Goal: Transaction & Acquisition: Purchase product/service

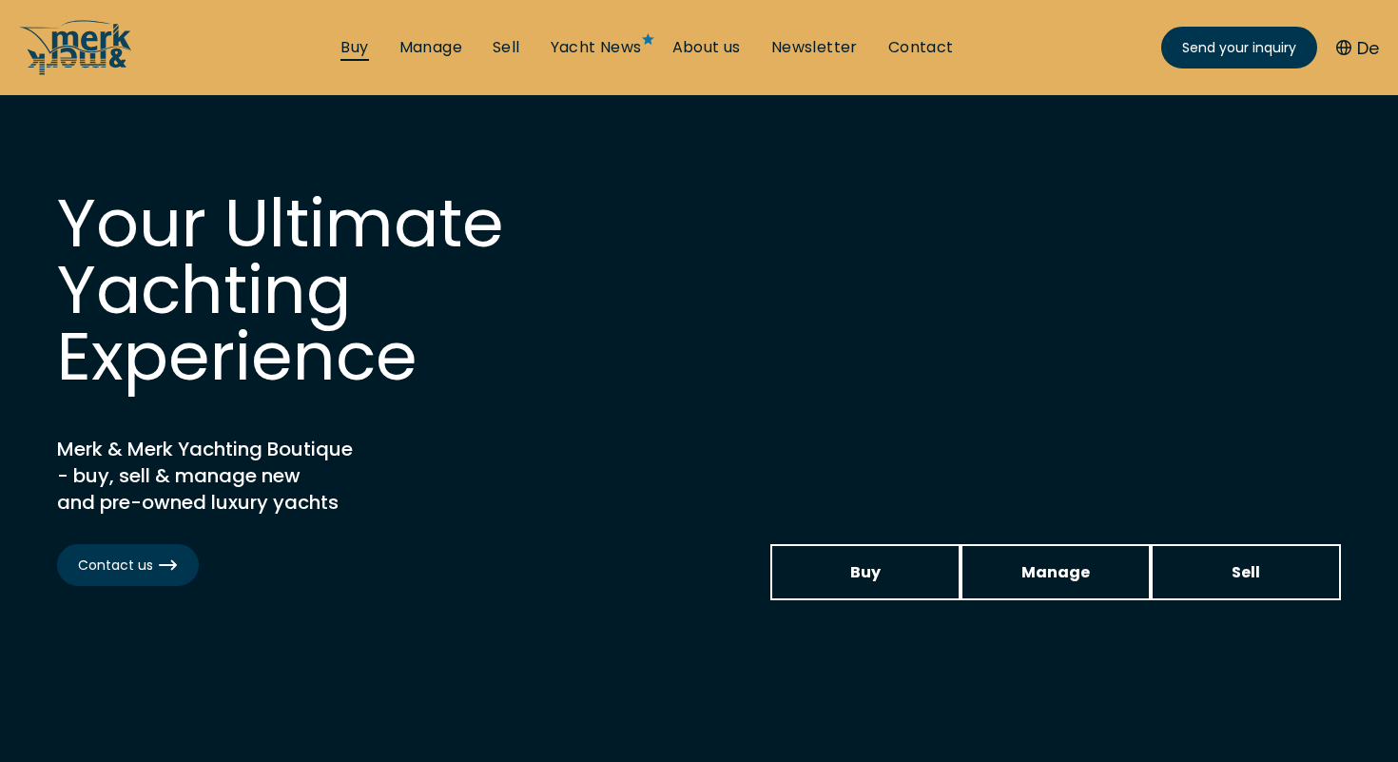
click at [363, 55] on link "Buy" at bounding box center [355, 47] width 28 height 21
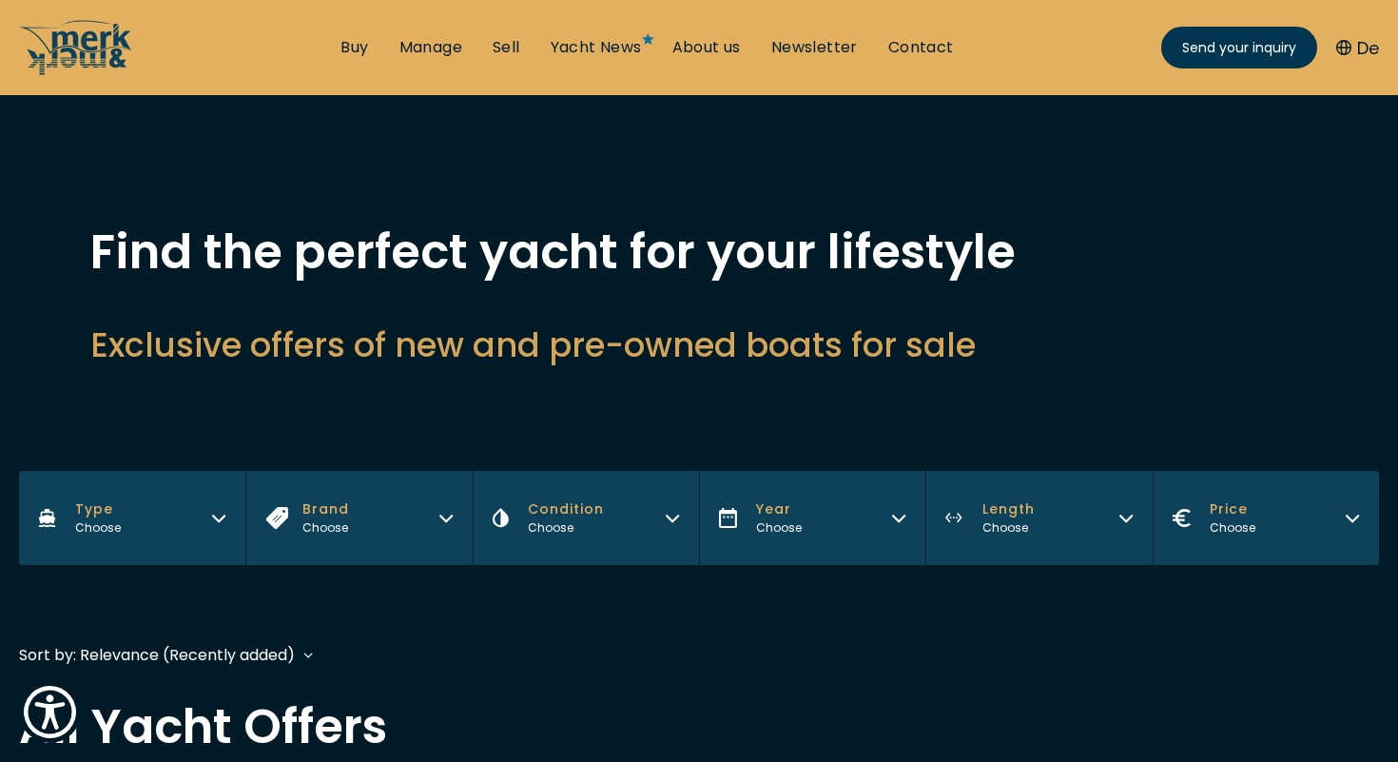
click at [1253, 512] on span "Price" at bounding box center [1233, 509] width 46 height 20
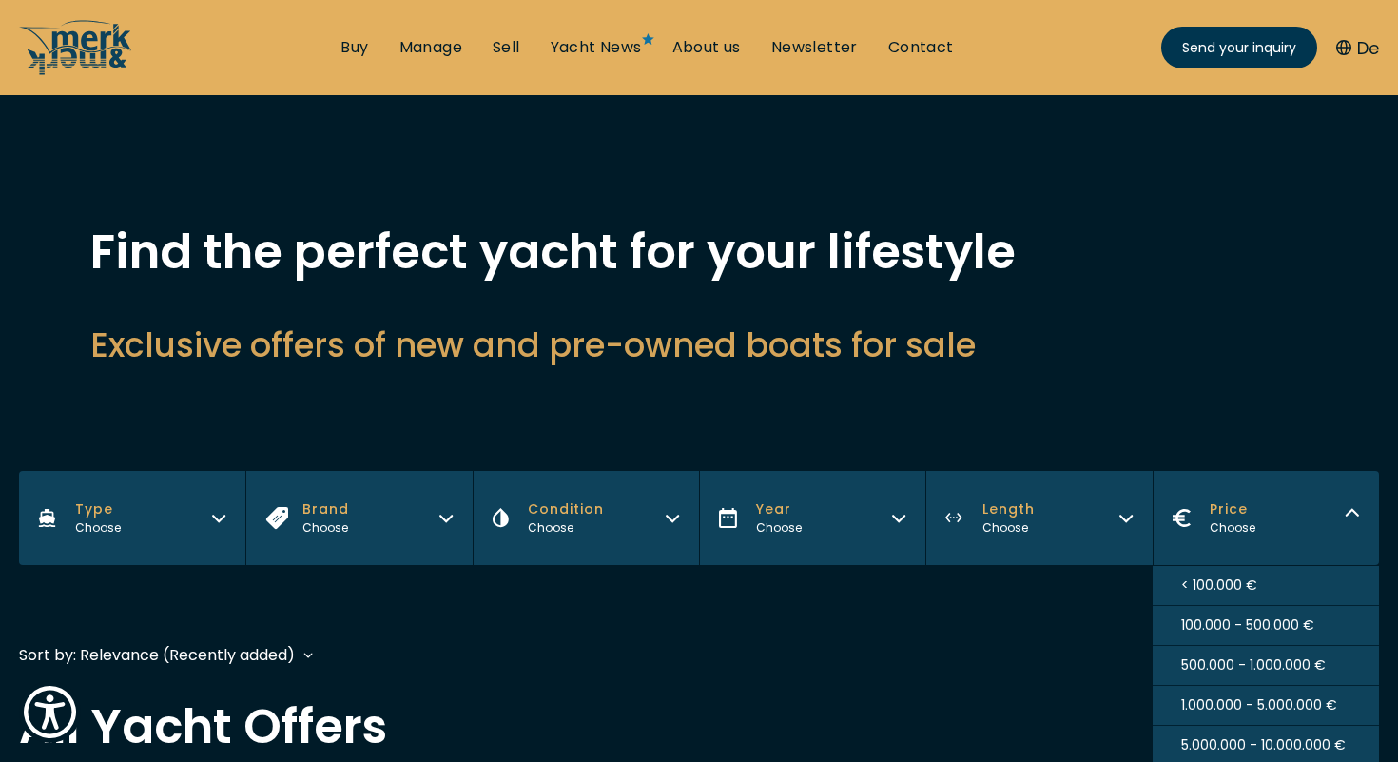
click at [1219, 584] on span "< 100.000 €" at bounding box center [1219, 585] width 76 height 20
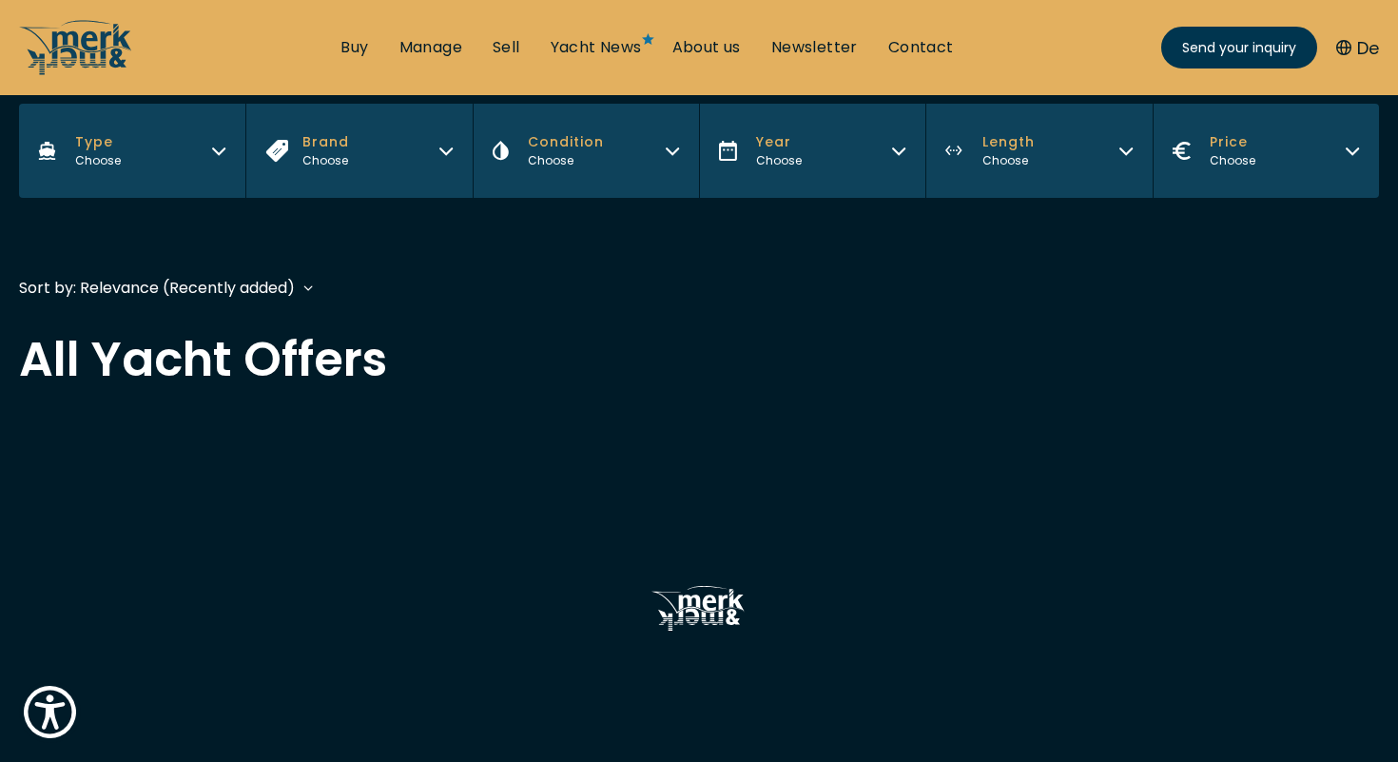
scroll to position [467, 0]
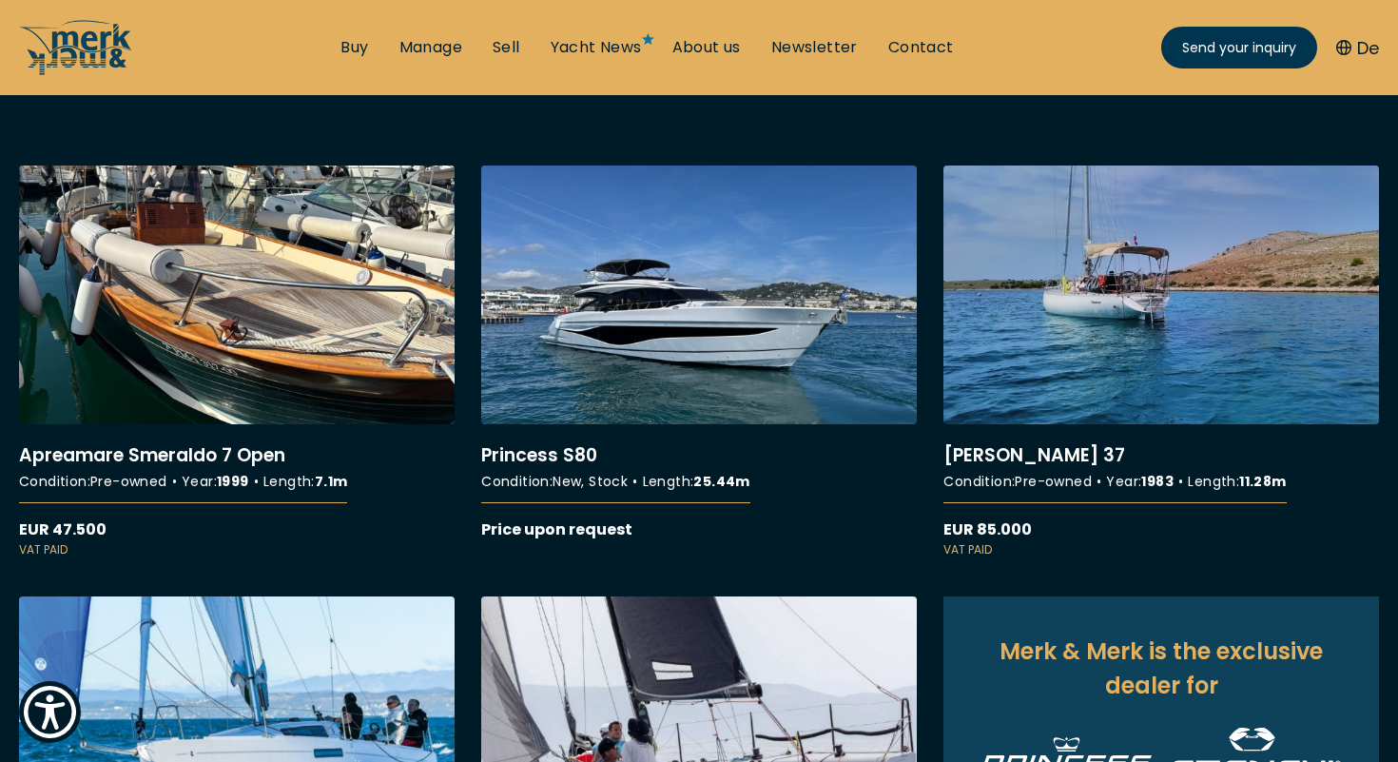
scroll to position [700, 0]
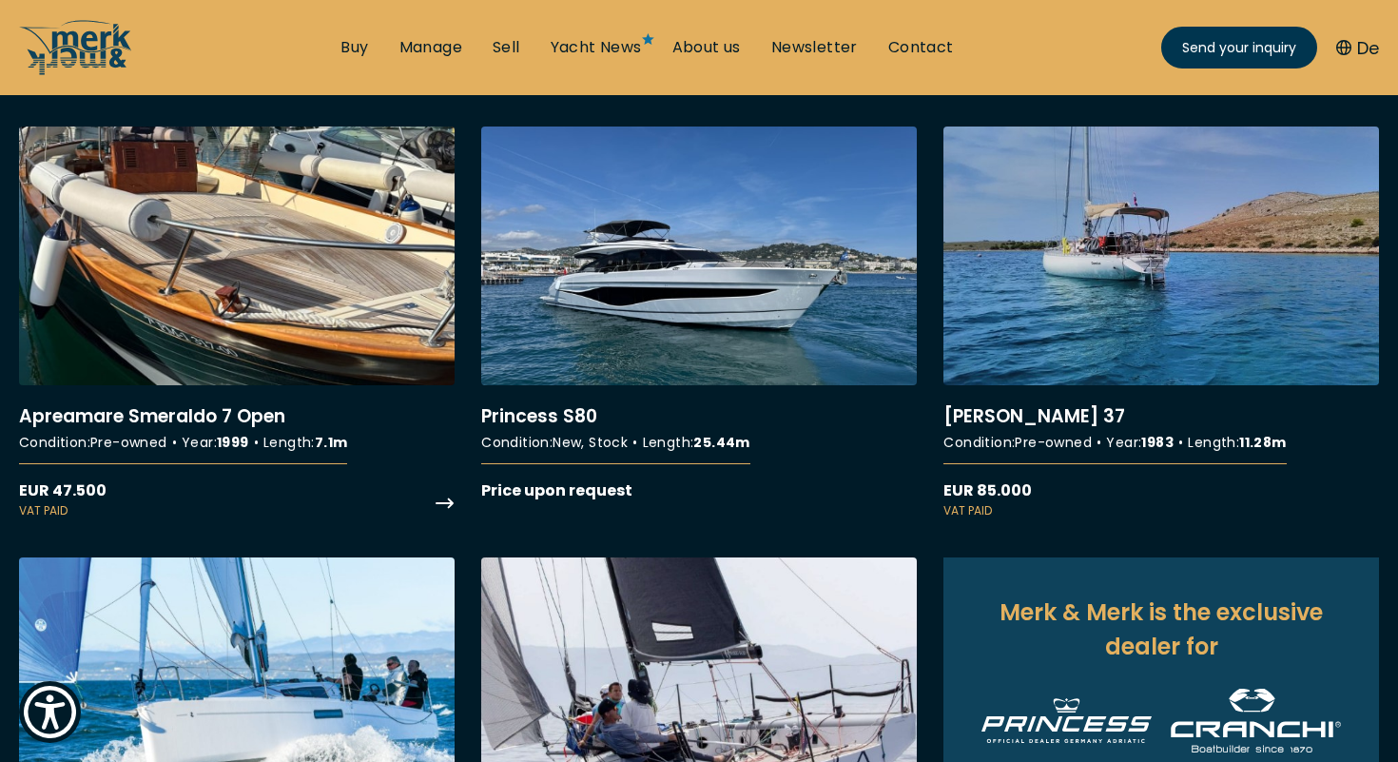
click at [221, 403] on link "More details about Apreamare Smeraldo 7 Open" at bounding box center [237, 323] width 436 height 393
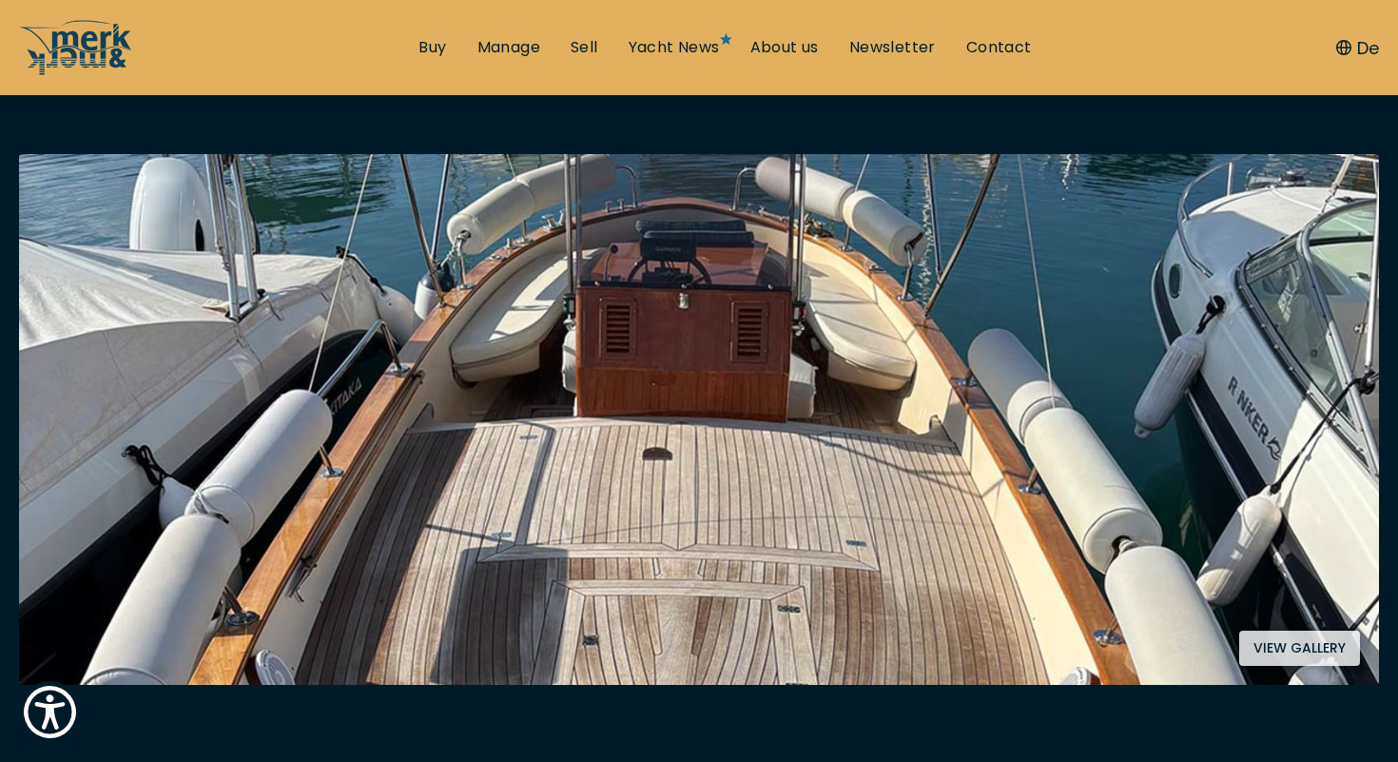
scroll to position [356, 0]
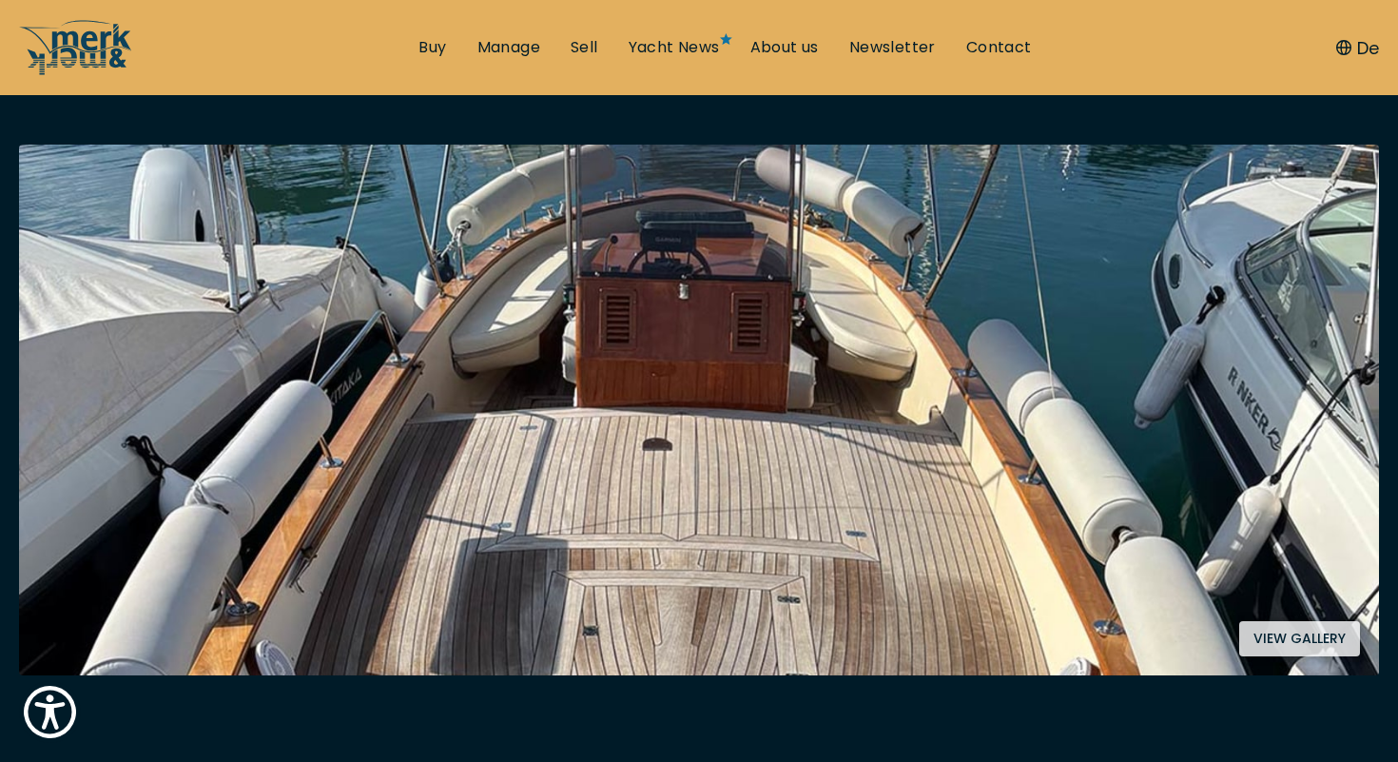
click at [1295, 633] on button "View gallery" at bounding box center [1299, 638] width 121 height 35
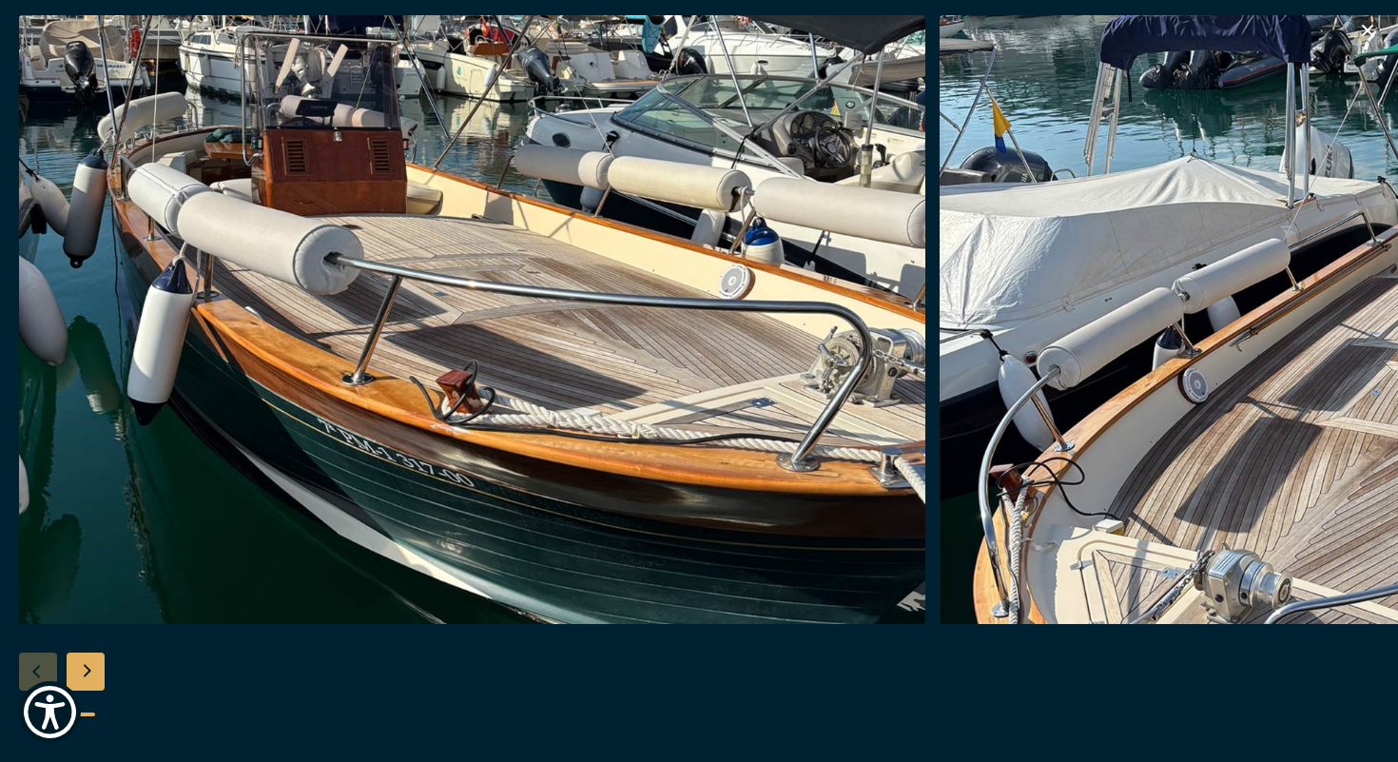
click at [630, 363] on img "button" at bounding box center [472, 319] width 906 height 609
click at [1340, 46] on icon at bounding box center [1348, 39] width 23 height 23
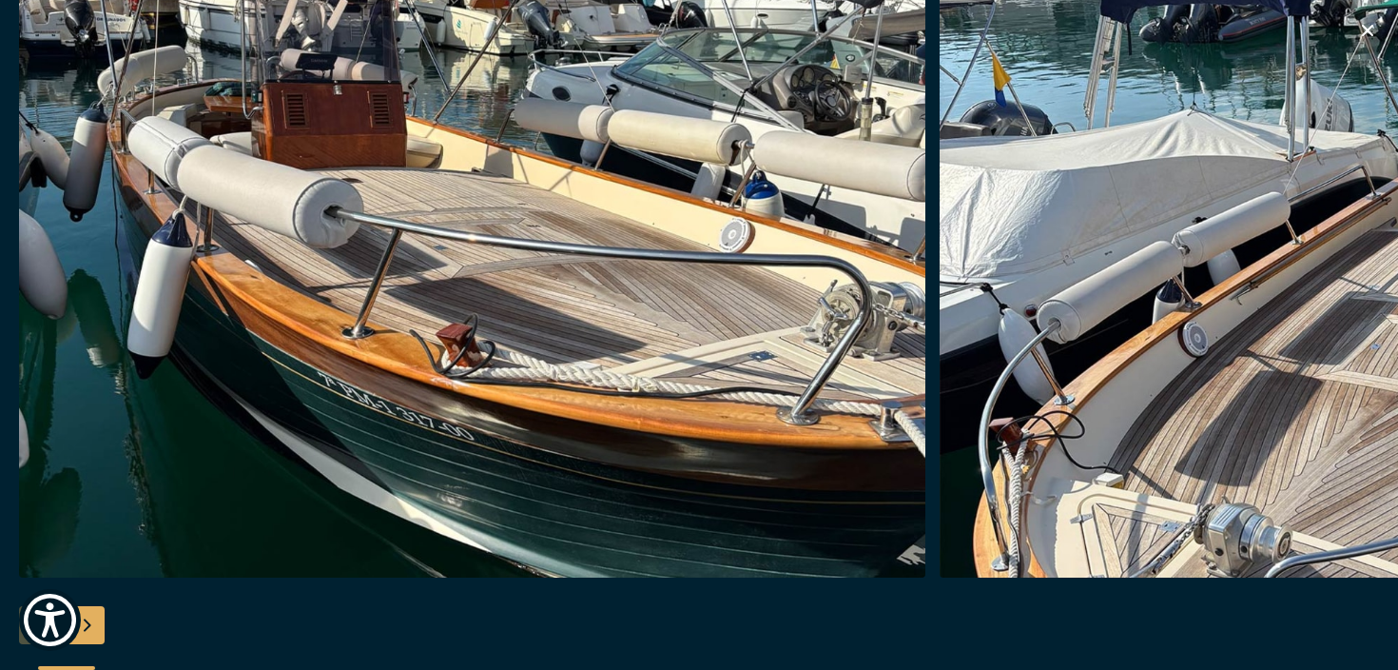
click at [1219, 549] on img "button" at bounding box center [1393, 273] width 906 height 609
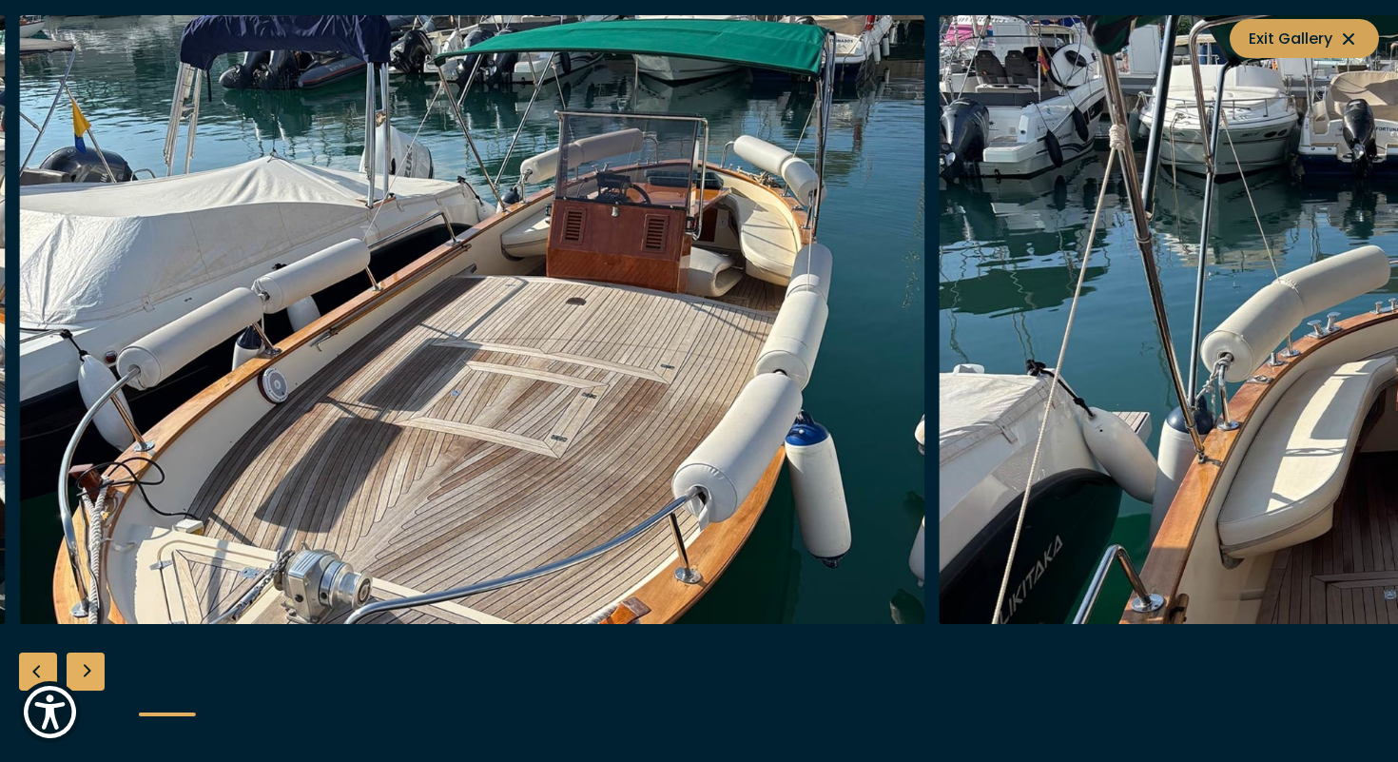
click at [1329, 37] on span "Exit Gallery" at bounding box center [1304, 39] width 111 height 24
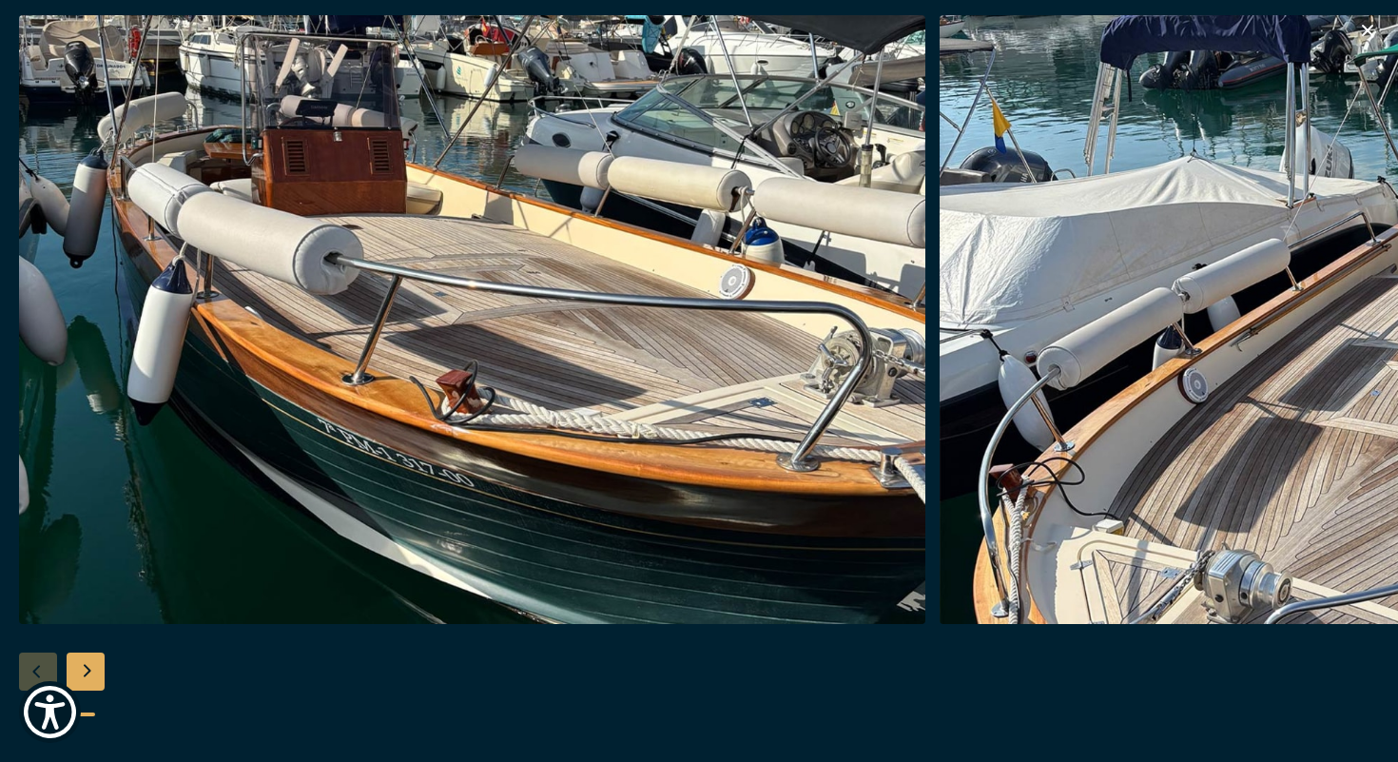
scroll to position [0, 0]
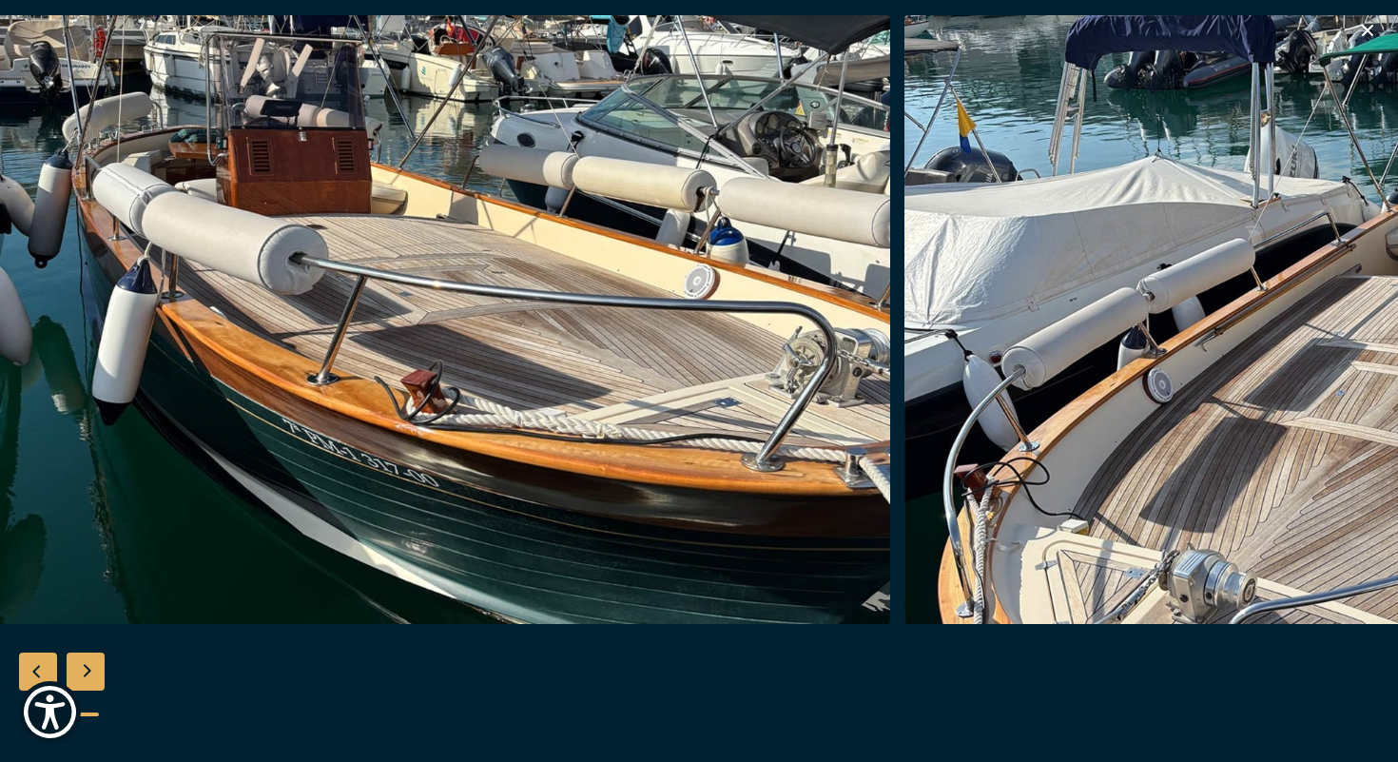
click at [1365, 31] on icon "button" at bounding box center [1367, 30] width 11 height 11
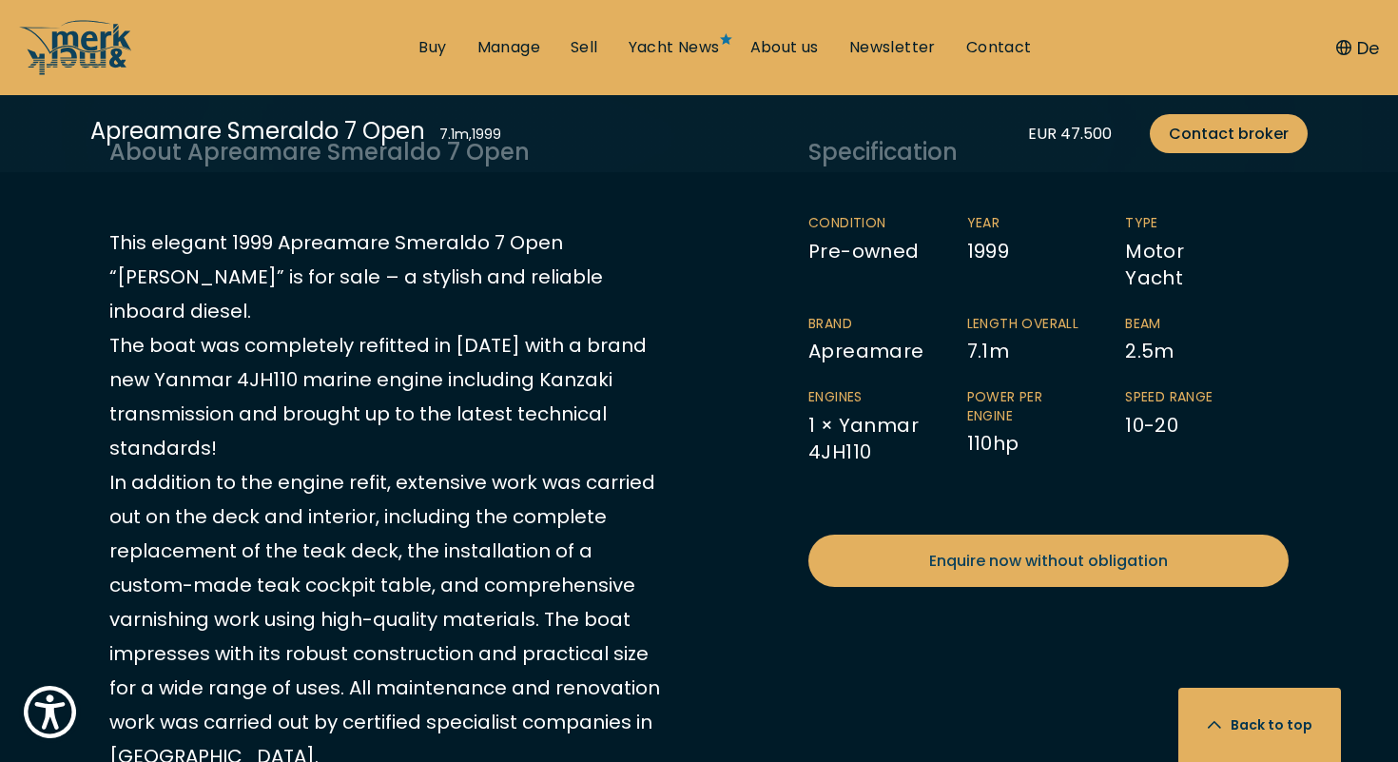
scroll to position [1047, 0]
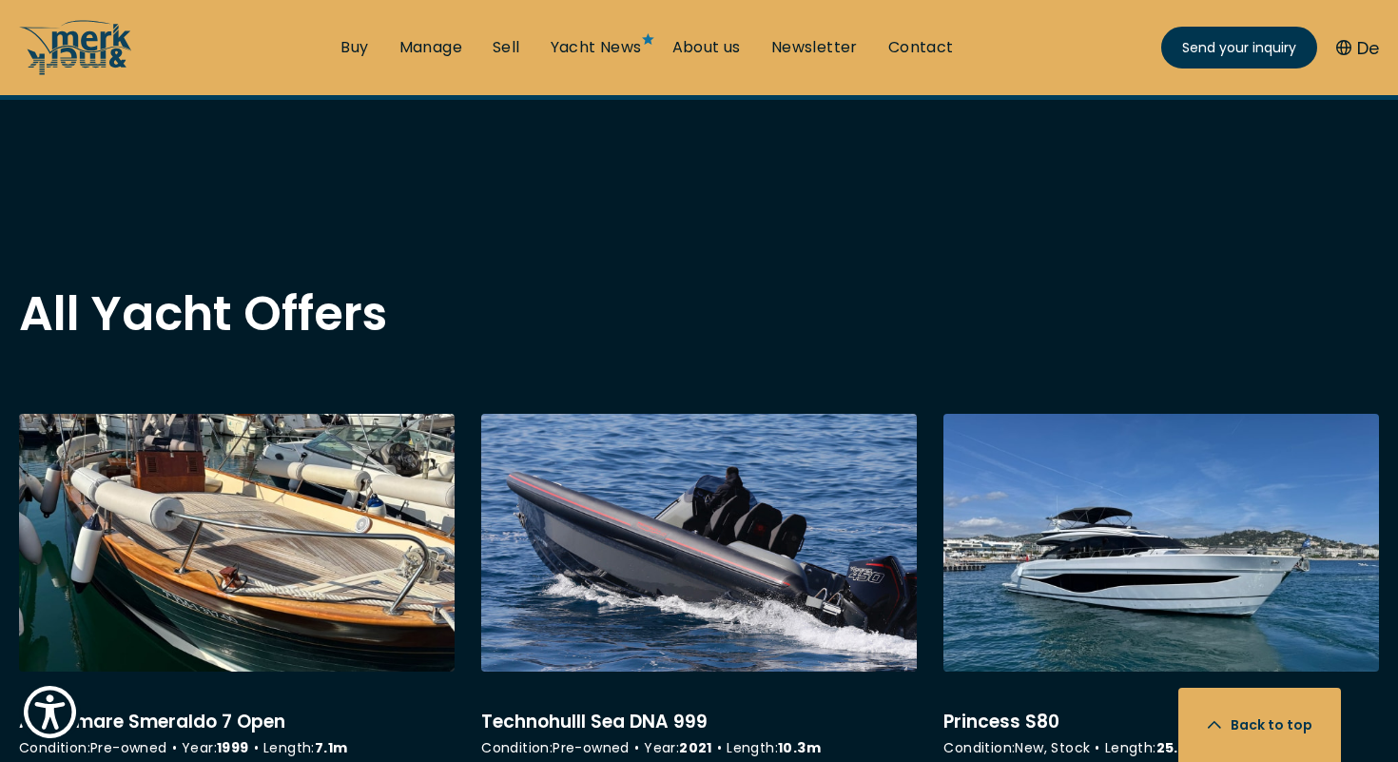
scroll to position [1747, 0]
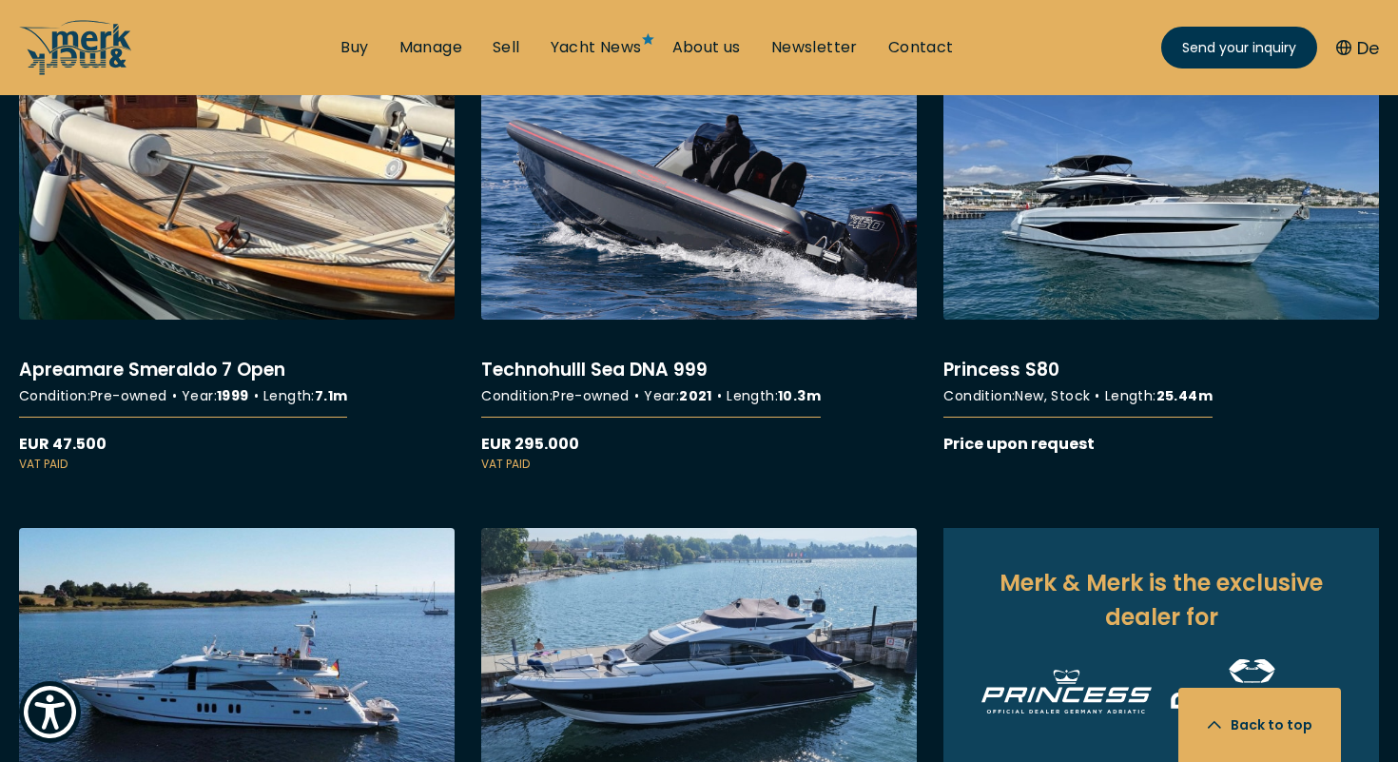
click at [143, 217] on link "More details about Apreamare Smeraldo 7 Open" at bounding box center [237, 268] width 436 height 412
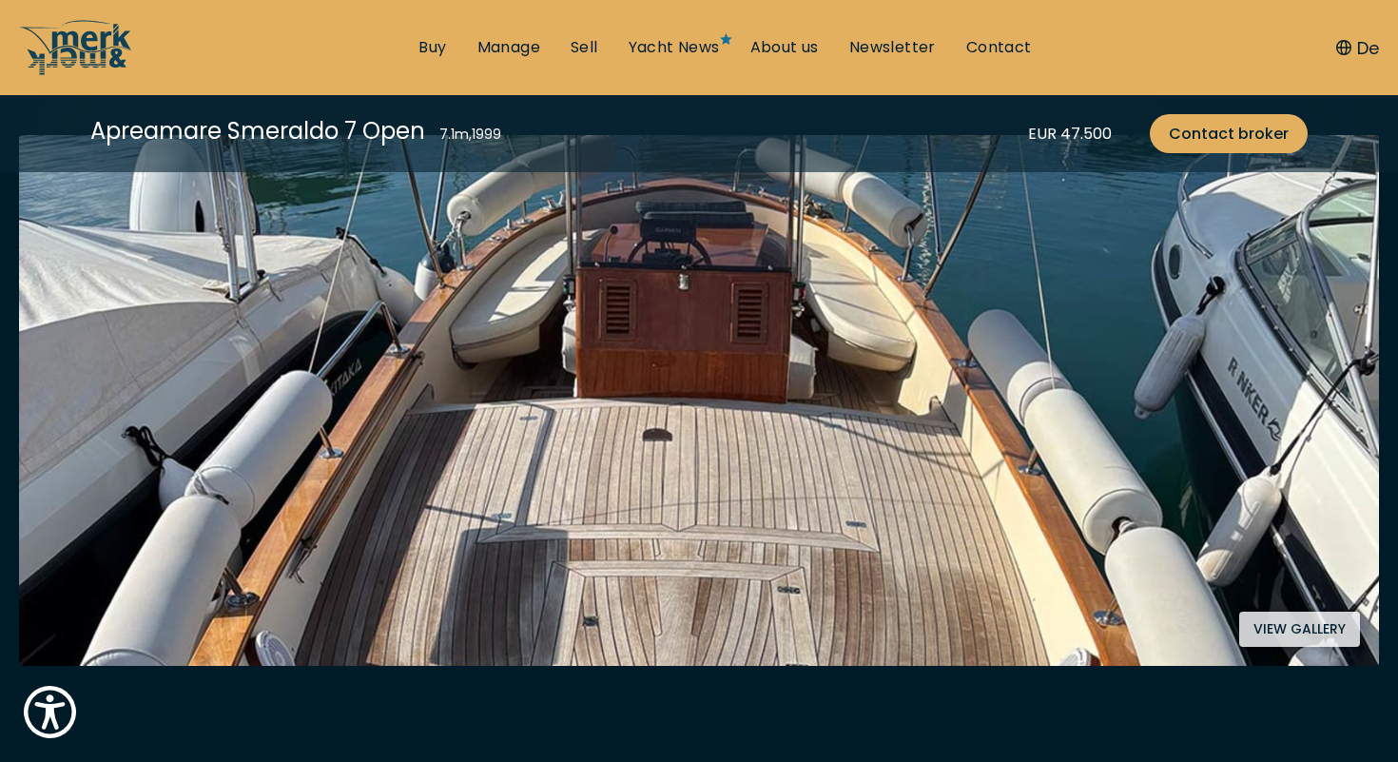
scroll to position [240, 0]
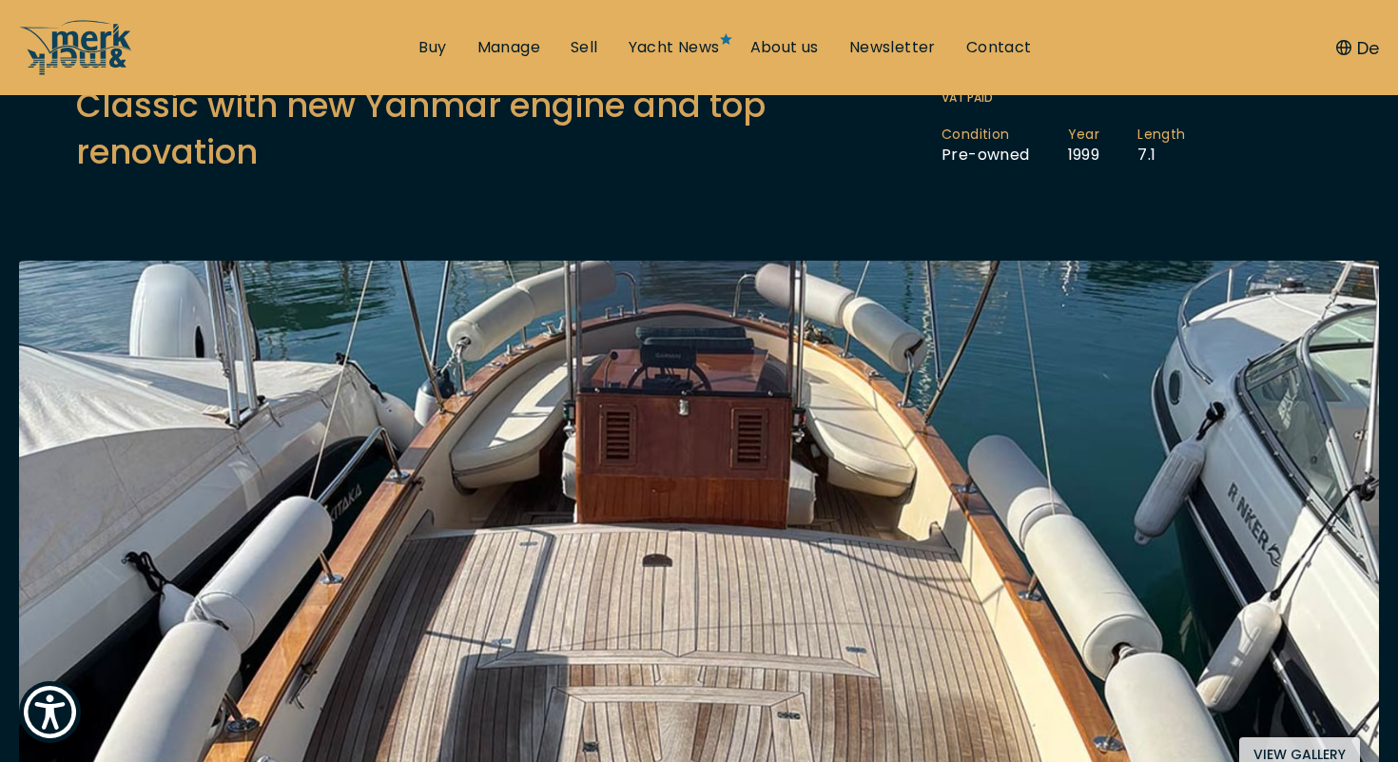
click at [730, 450] on img at bounding box center [699, 526] width 1360 height 531
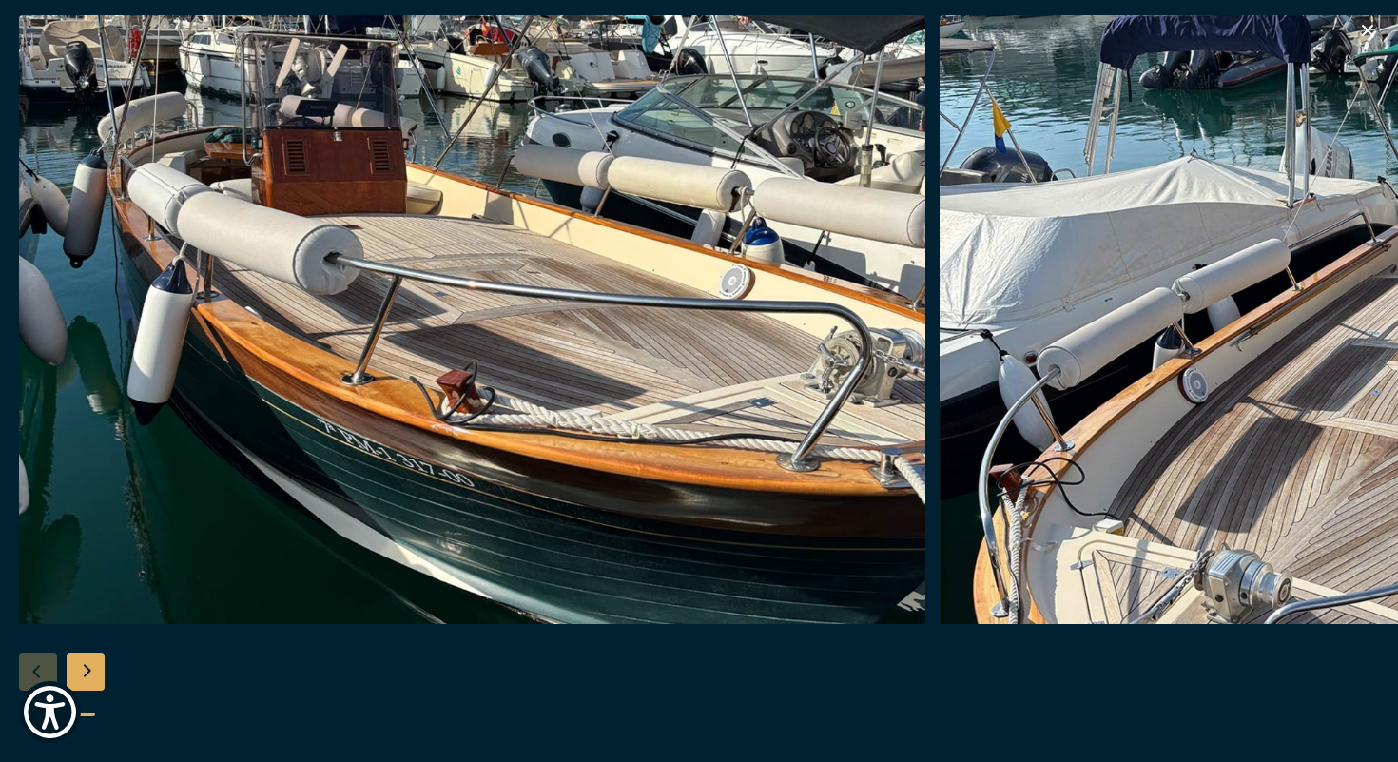
click at [86, 666] on div "Next slide" at bounding box center [86, 672] width 38 height 38
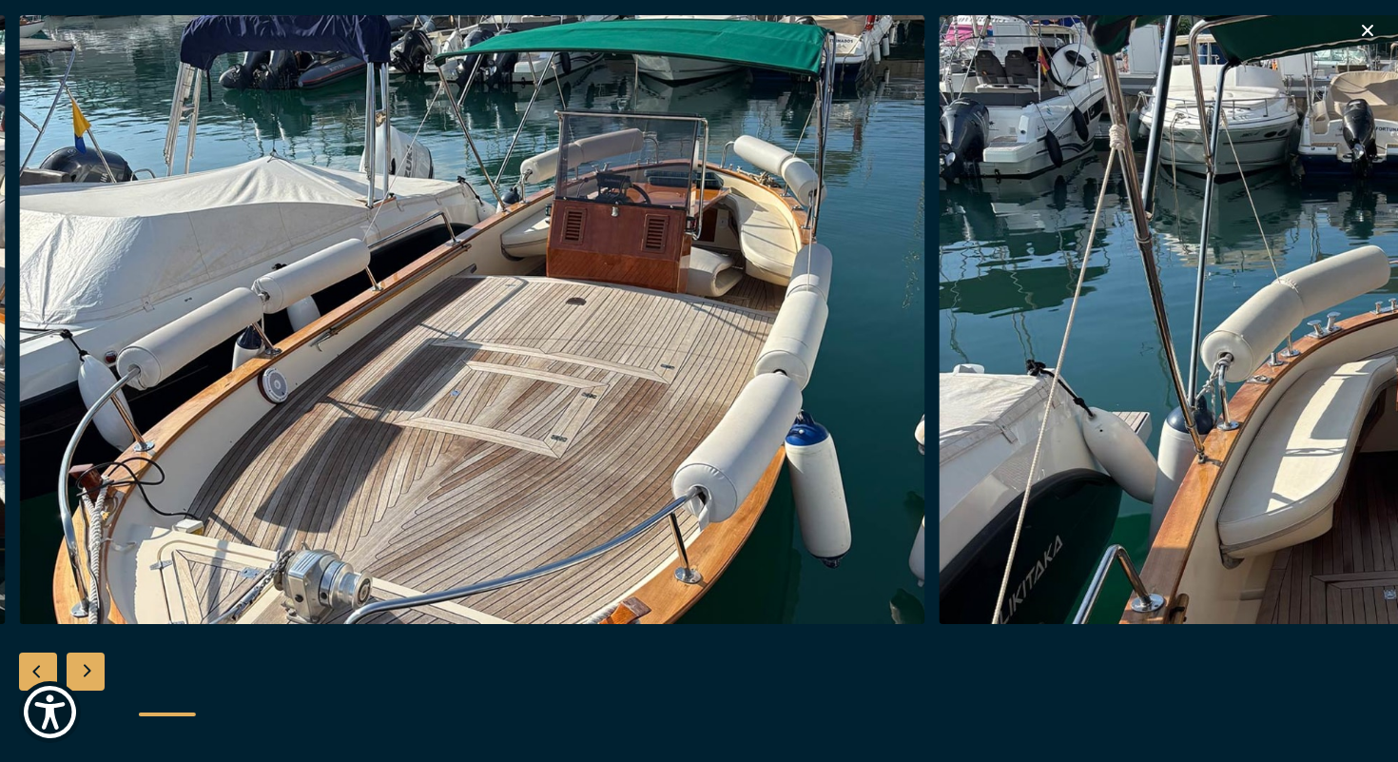
click at [86, 666] on div "Next slide" at bounding box center [86, 672] width 38 height 38
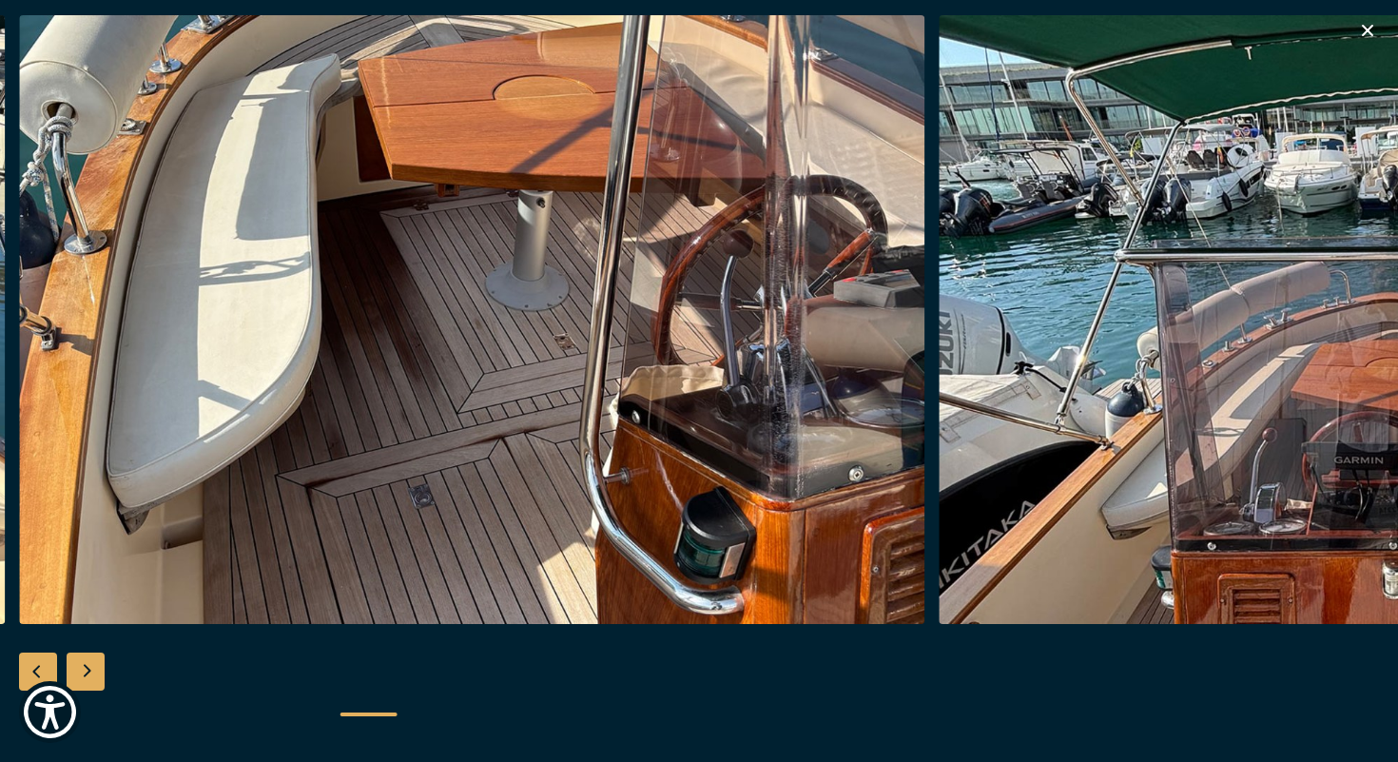
click at [86, 666] on div "Next slide" at bounding box center [86, 672] width 38 height 38
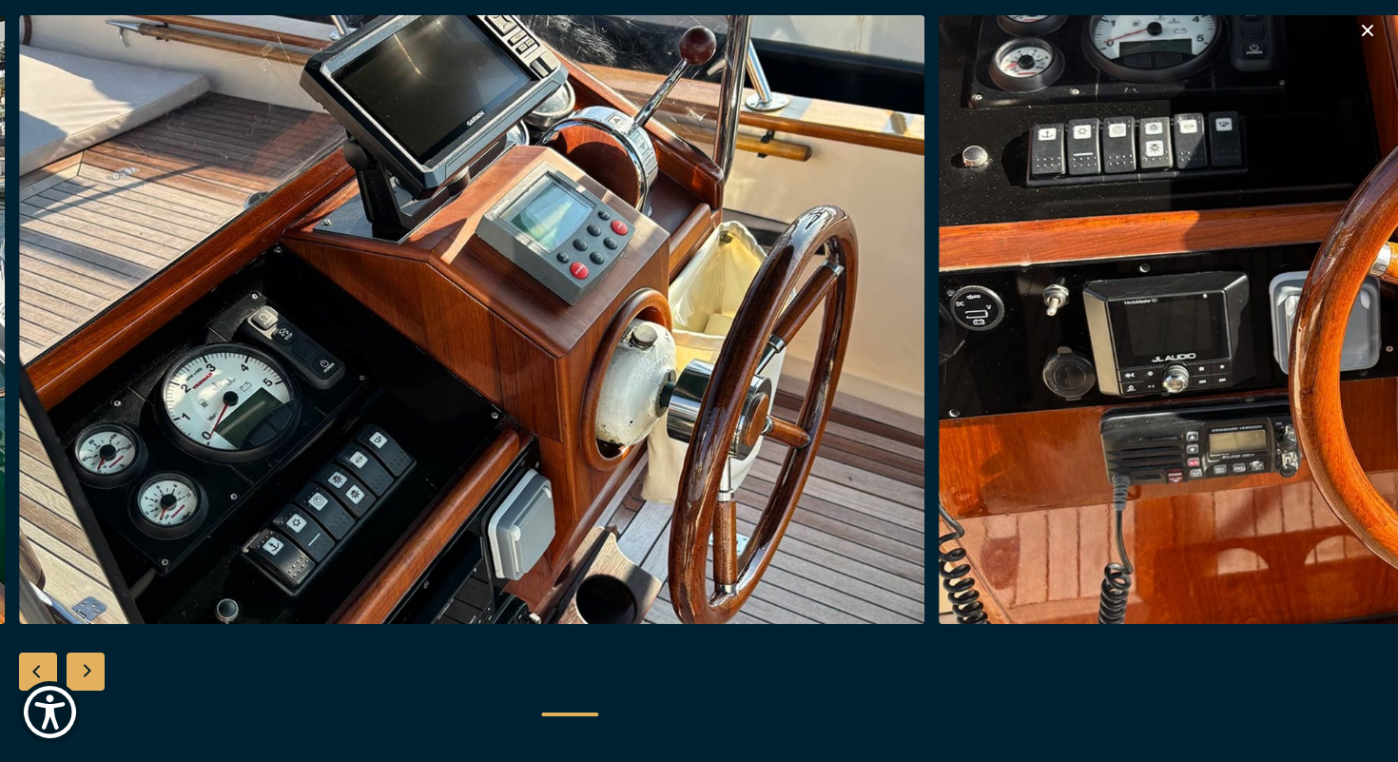
click at [86, 666] on div "Next slide" at bounding box center [86, 672] width 38 height 38
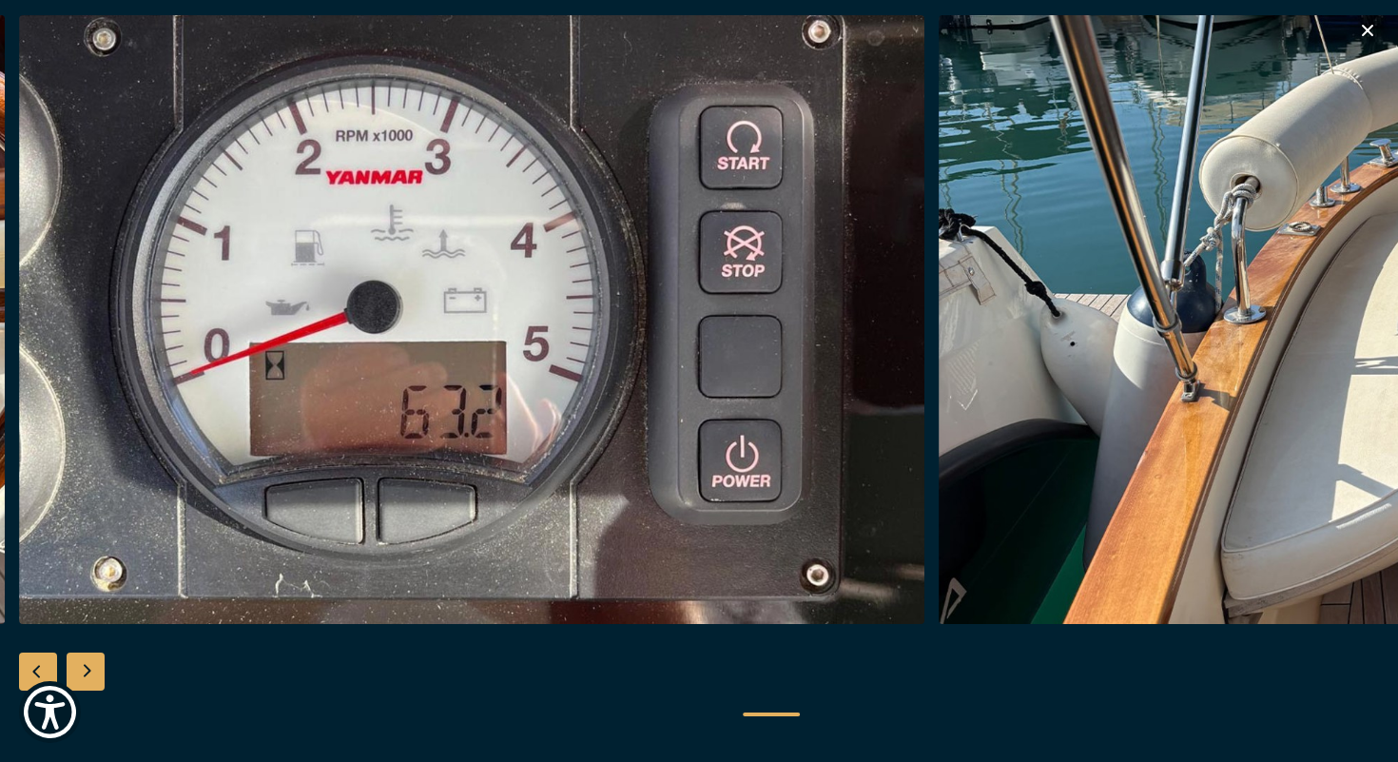
click at [86, 666] on div "Next slide" at bounding box center [86, 672] width 38 height 38
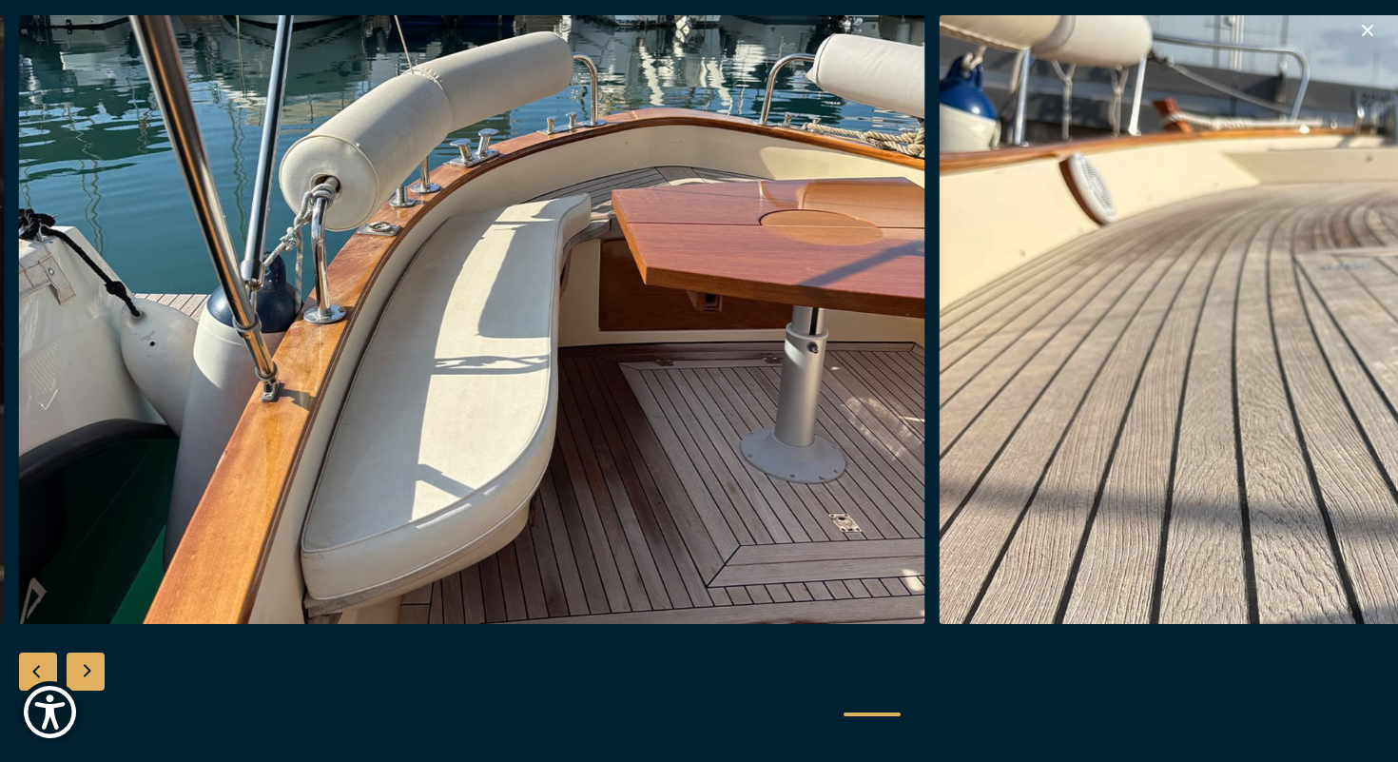
click at [86, 666] on div "Next slide" at bounding box center [86, 672] width 38 height 38
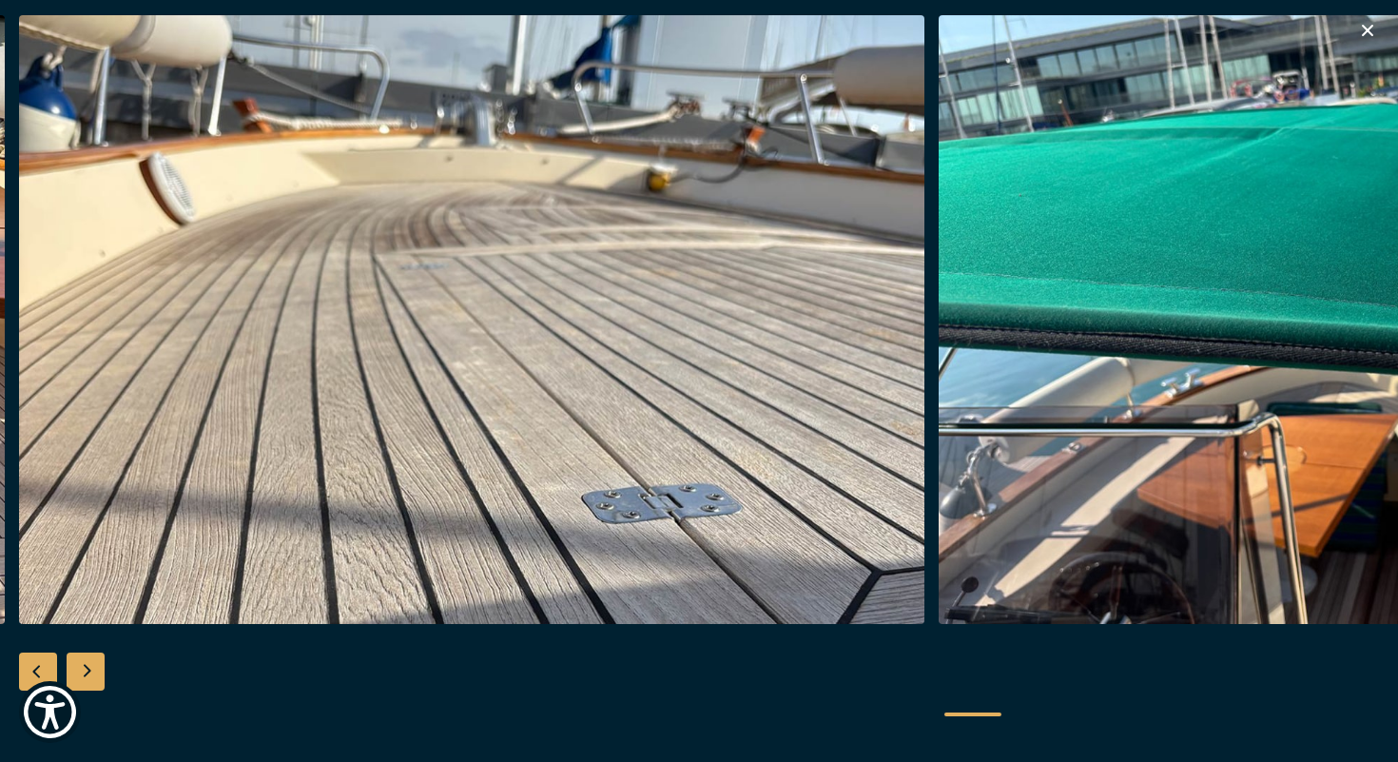
click at [35, 661] on div "Previous slide" at bounding box center [38, 672] width 38 height 38
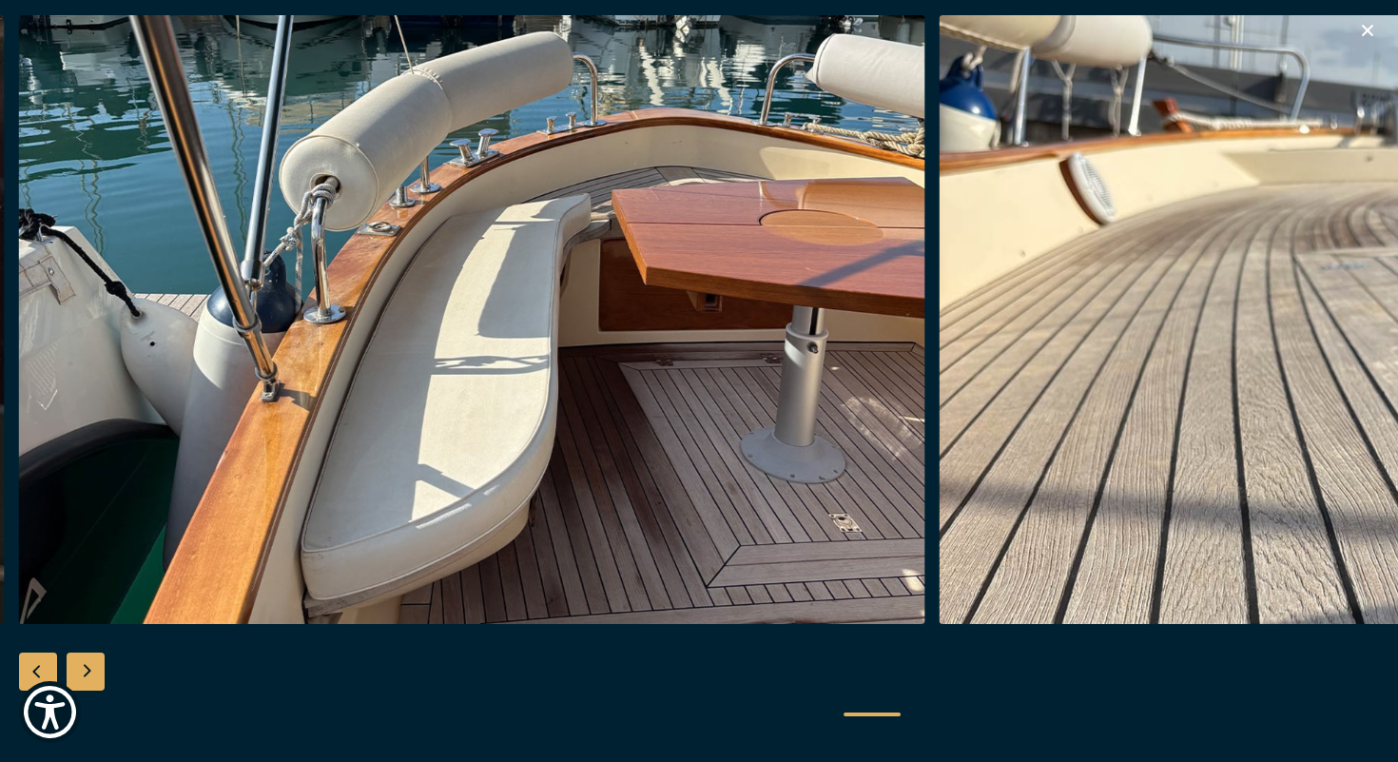
click at [35, 661] on div "Previous slide" at bounding box center [38, 672] width 38 height 38
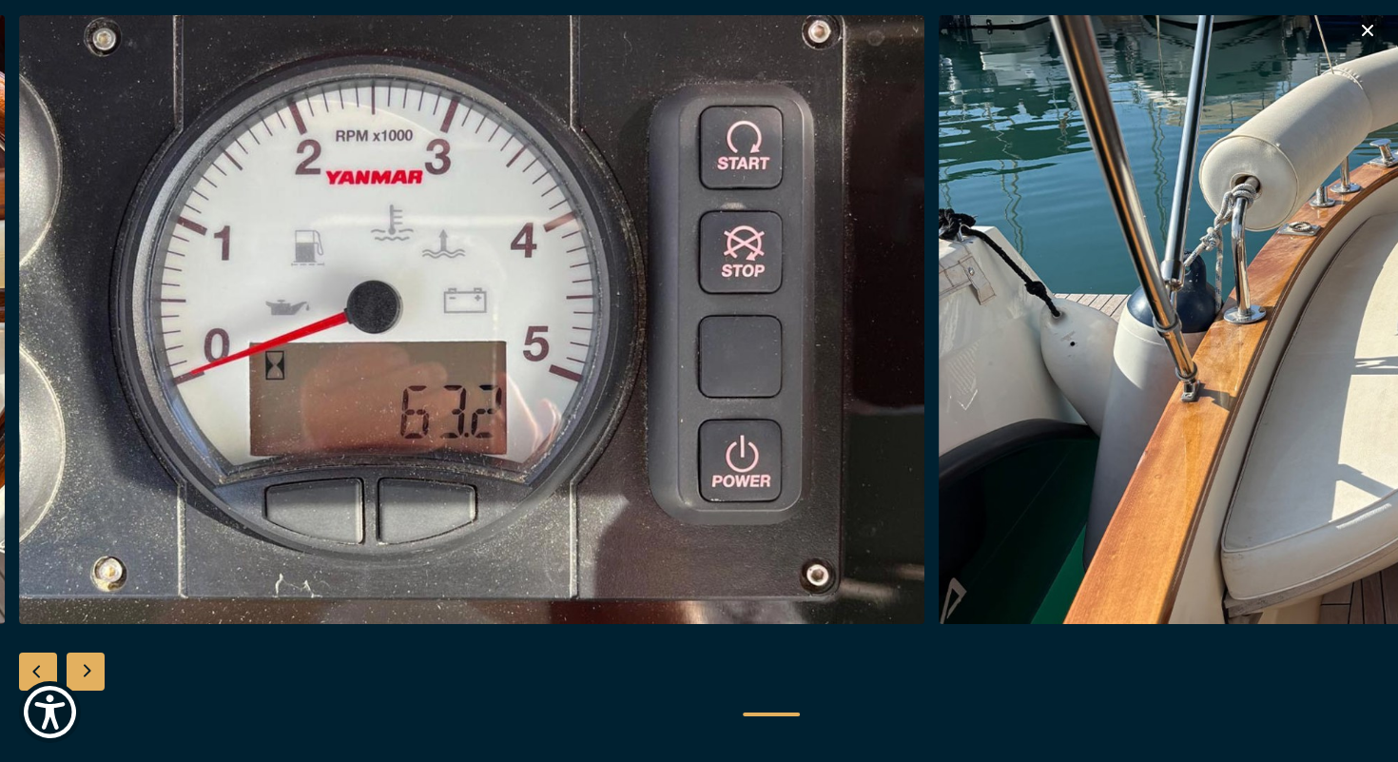
click at [1365, 25] on icon "button" at bounding box center [1367, 30] width 23 height 23
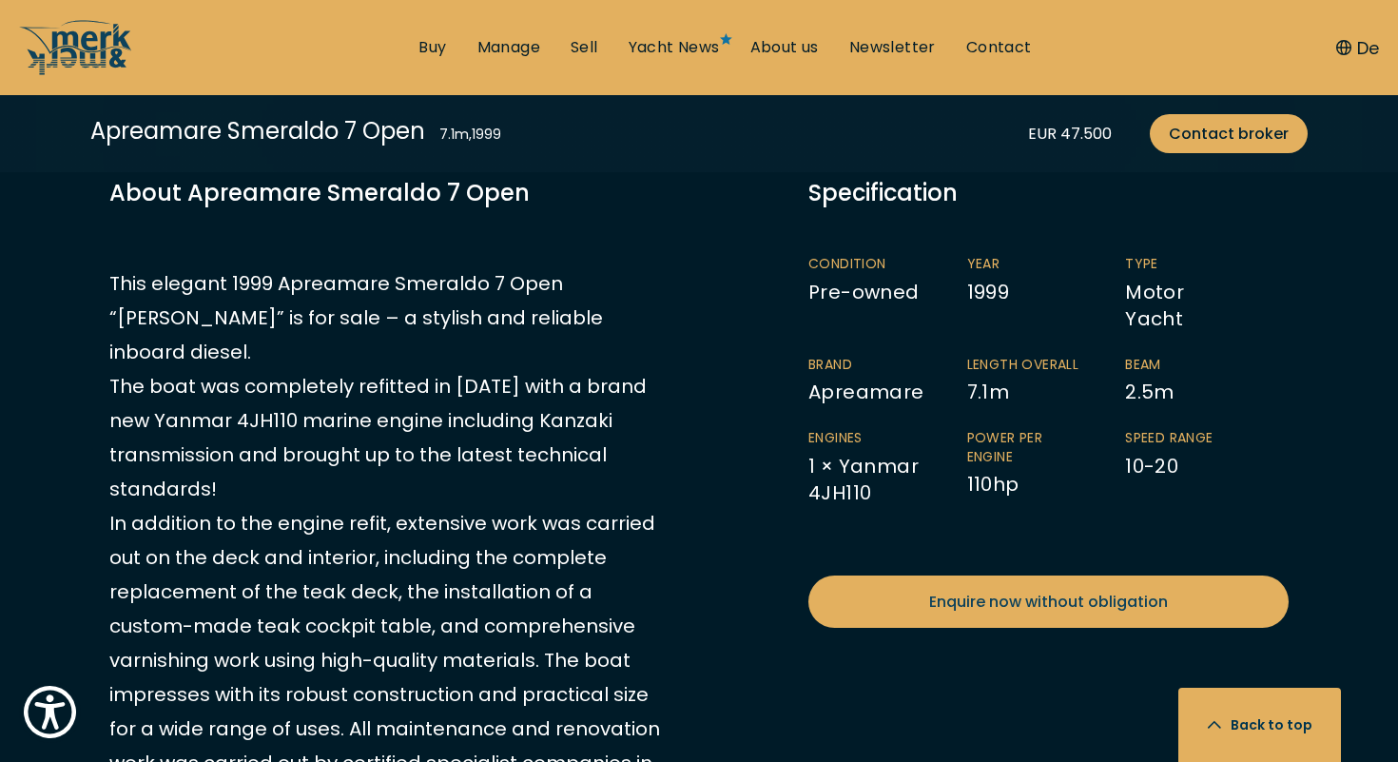
scroll to position [1025, 0]
click at [1365, 47] on button "De" at bounding box center [1357, 48] width 43 height 26
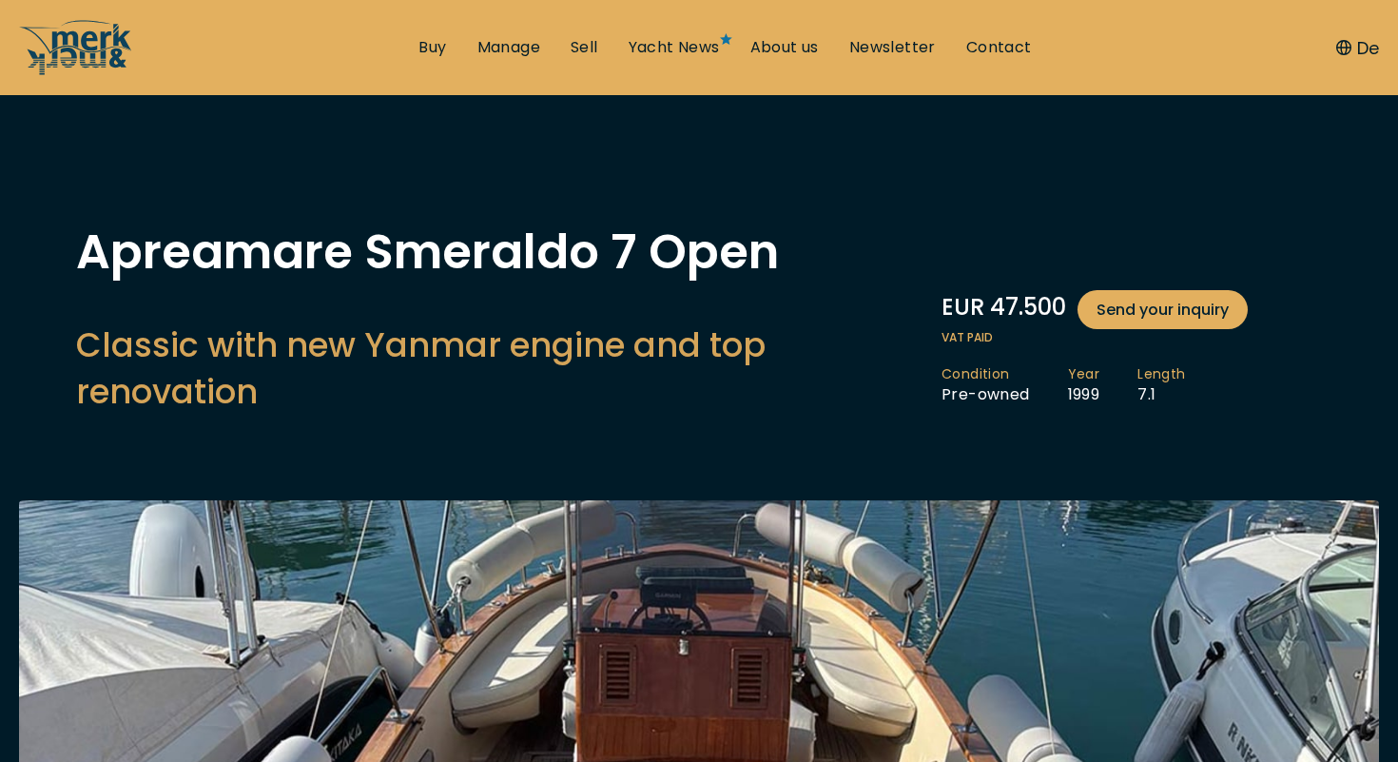
click at [1365, 47] on button "De" at bounding box center [1357, 48] width 43 height 26
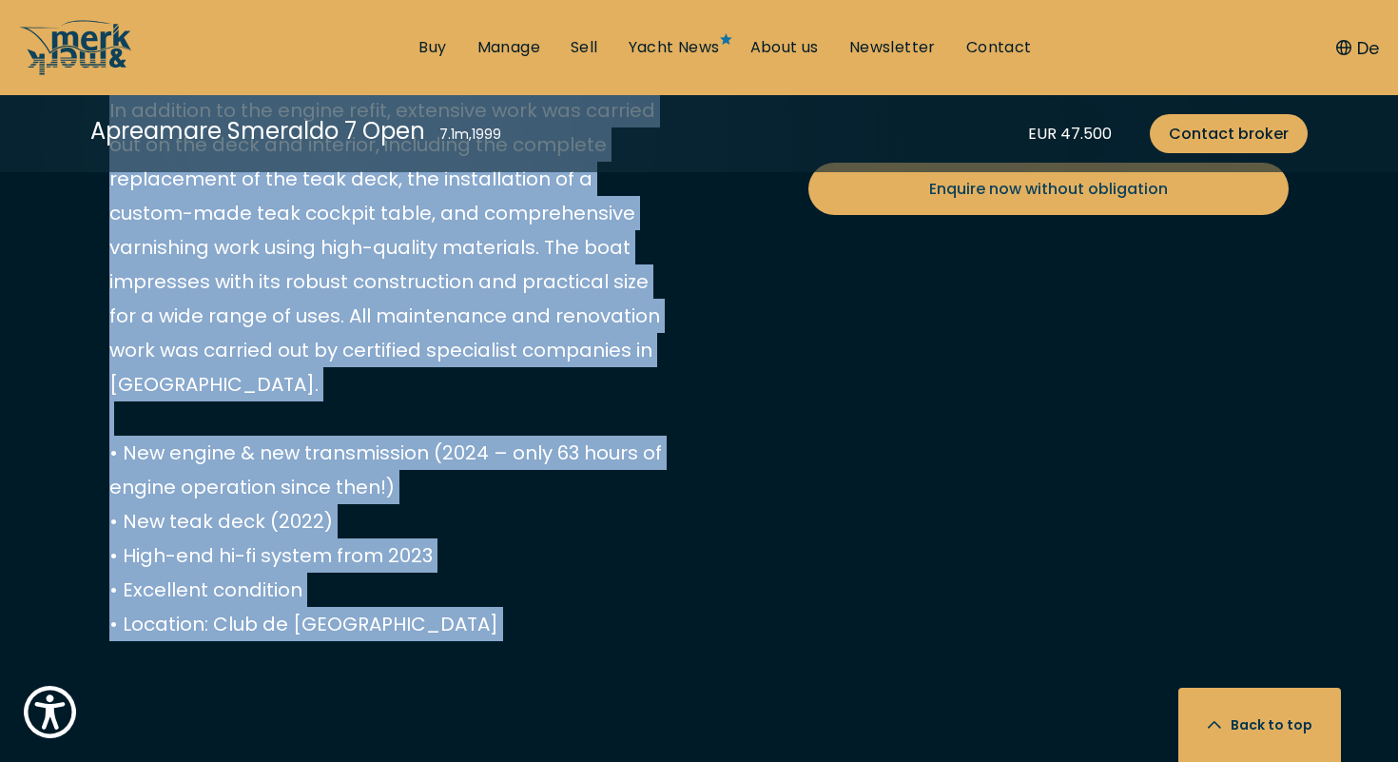
scroll to position [1442, 0]
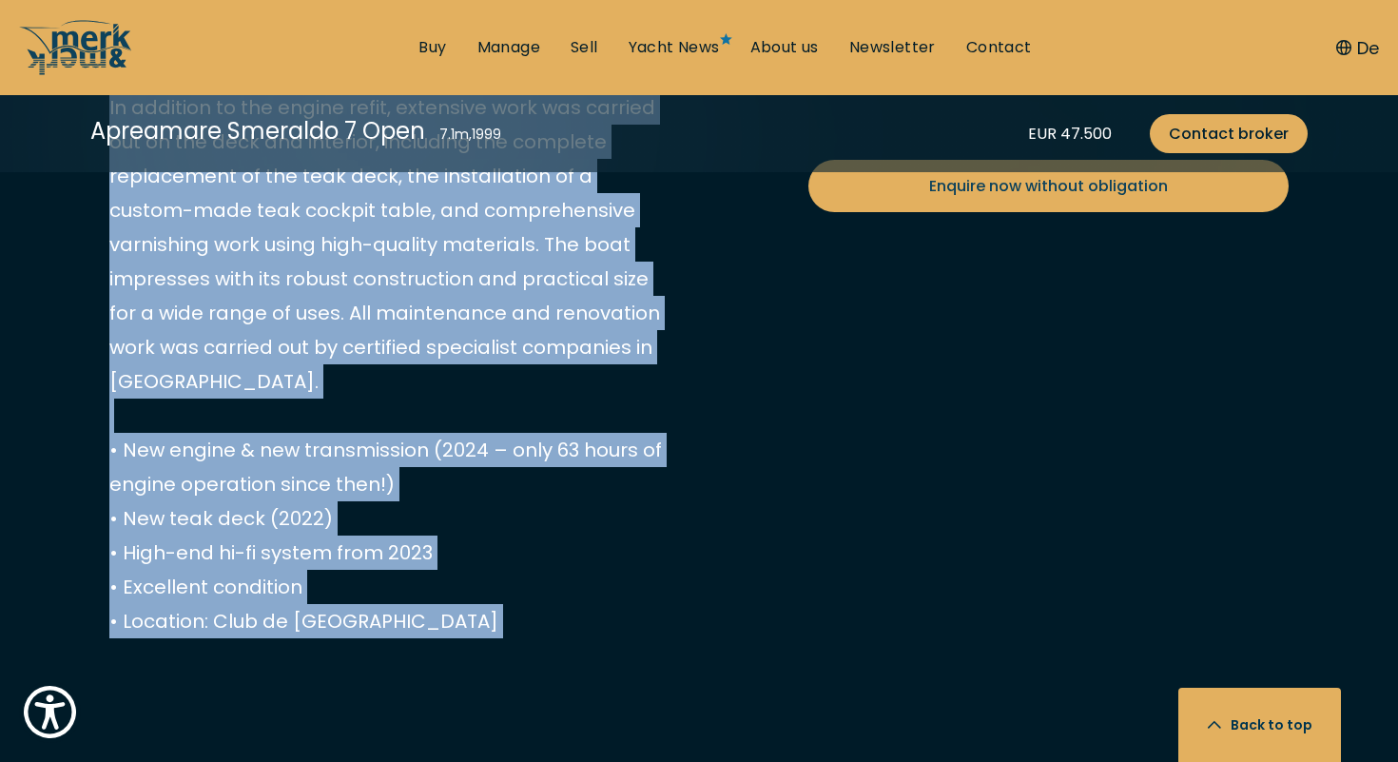
drag, startPoint x: 113, startPoint y: 325, endPoint x: 500, endPoint y: 584, distance: 465.6
click at [500, 584] on div "EUR 47.500 Send your inquiry VAT paid Condition Pre-owned Year 1999 Length 7.1 …" at bounding box center [392, 368] width 566 height 1217
copy p "This elegant 1999 Apreamare Smeraldo 7 Open “JOY SEGUNDO” is for sale – a styli…"
click at [1370, 43] on button "De" at bounding box center [1357, 48] width 43 height 26
